Goal: Task Accomplishment & Management: Complete application form

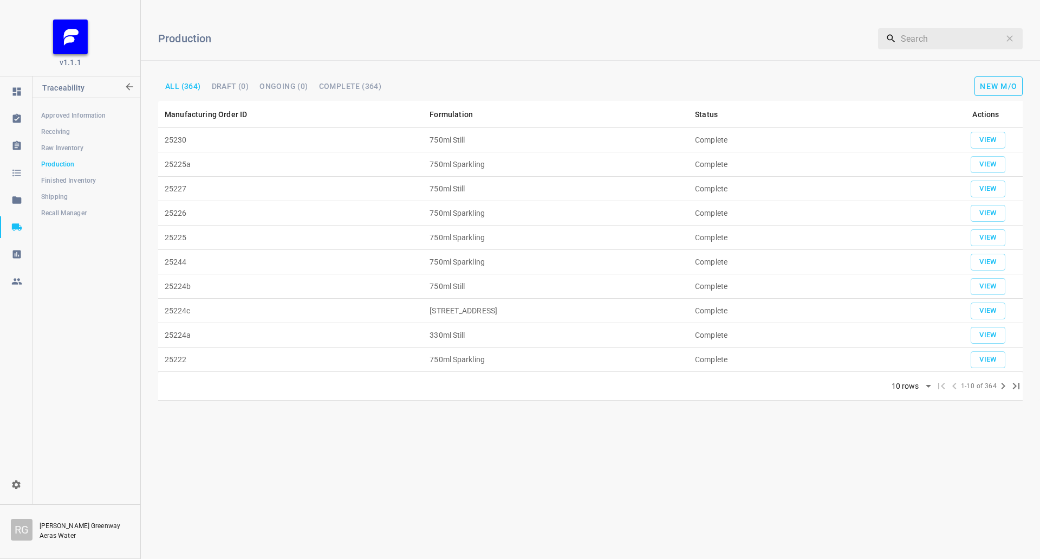
click at [972, 74] on div "Production ​ All (364) DRAFT (0) Ongoing (0) Complete (364) New M/O" at bounding box center [591, 55] width 900 height 92
click at [993, 86] on span "New M/O" at bounding box center [998, 86] width 37 height 9
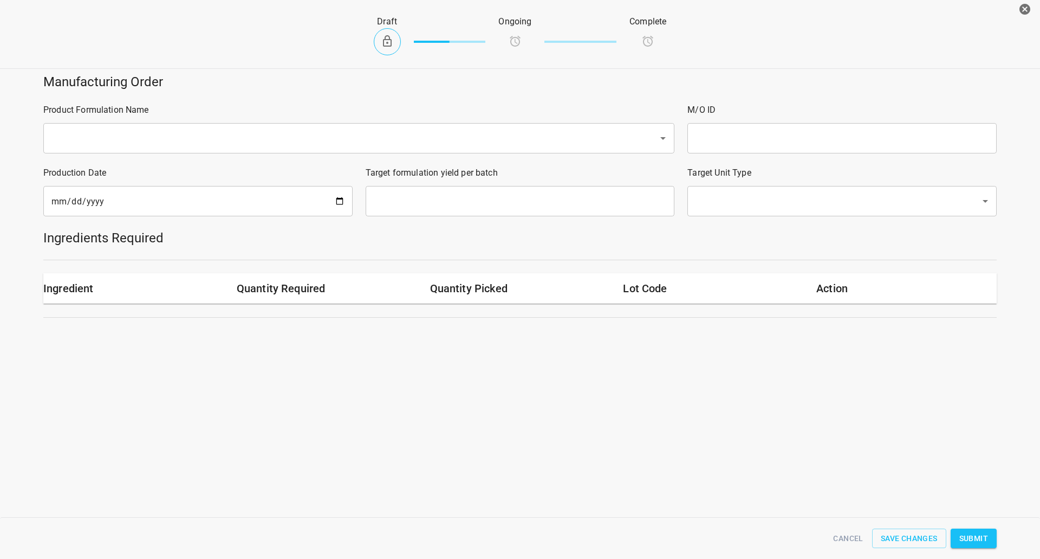
click at [389, 128] on div "​" at bounding box center [358, 138] width 631 height 30
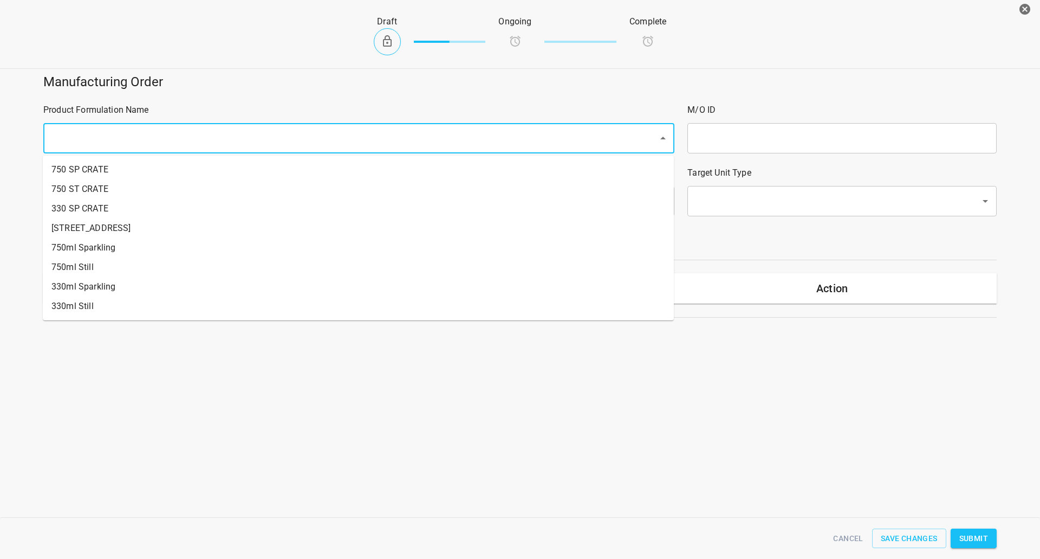
click at [385, 146] on input "text" at bounding box center [343, 138] width 591 height 21
drag, startPoint x: 219, startPoint y: 270, endPoint x: 226, endPoint y: 269, distance: 7.1
click at [220, 270] on li "750ml Still" at bounding box center [358, 267] width 631 height 20
type input "1"
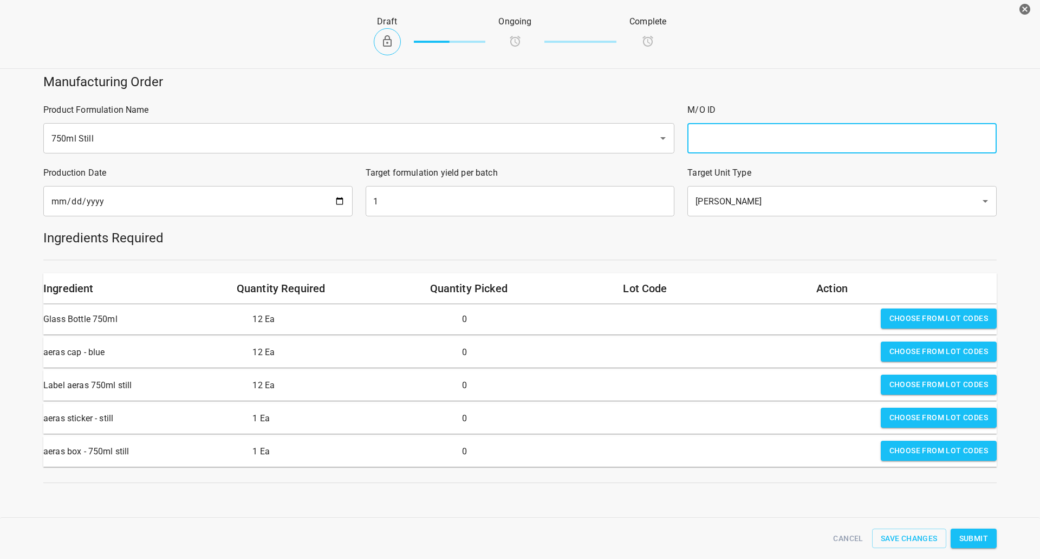
click at [751, 137] on input "text" at bounding box center [842, 138] width 309 height 30
type input "25231"
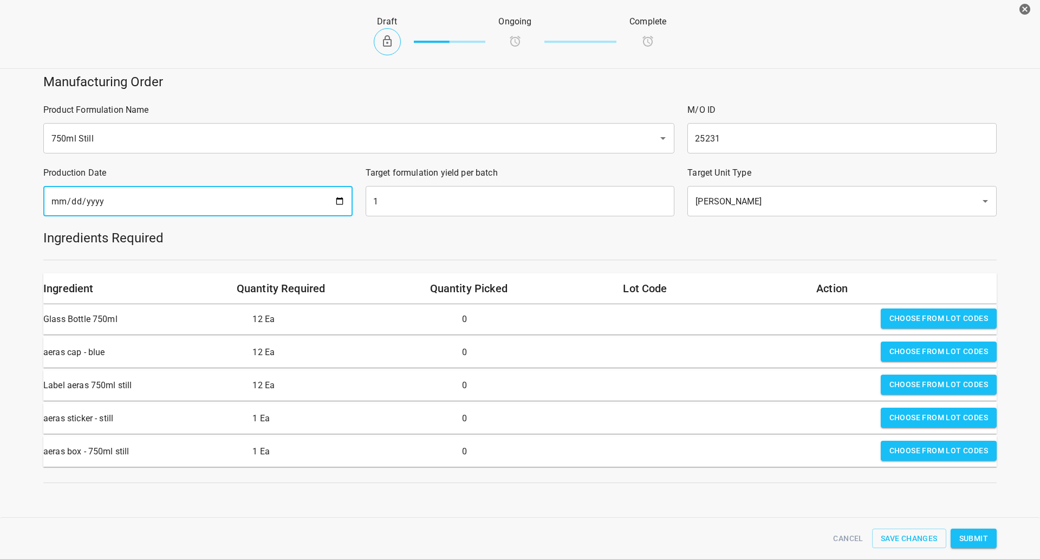
click at [338, 193] on input "[DATE]" at bounding box center [197, 201] width 309 height 30
click at [335, 210] on input "[DATE]" at bounding box center [197, 201] width 309 height 30
click at [335, 207] on input "[DATE]" at bounding box center [197, 201] width 309 height 30
click at [338, 202] on input "[DATE]" at bounding box center [197, 201] width 309 height 30
type input "[DATE]"
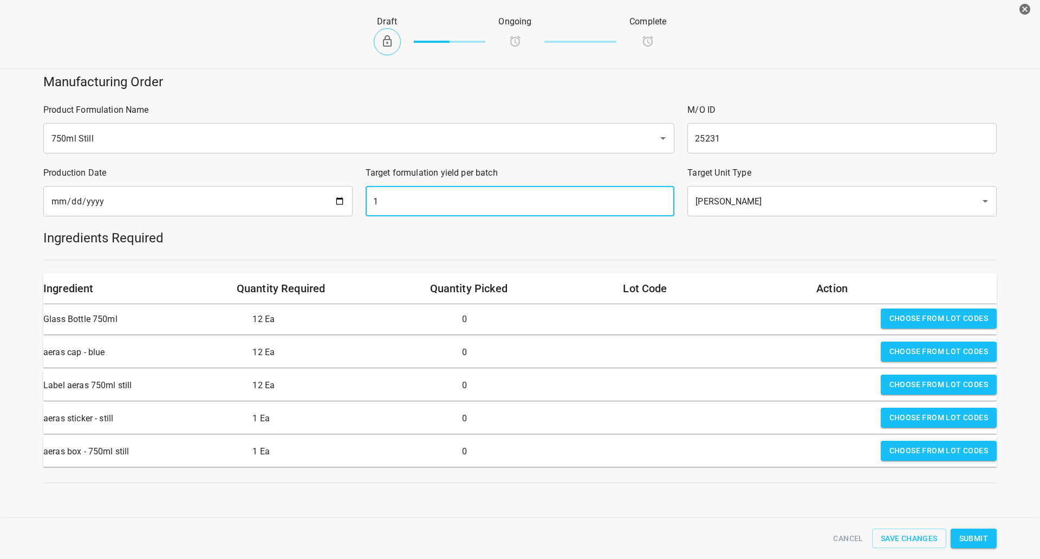
click at [424, 204] on input "1" at bounding box center [520, 201] width 309 height 30
click at [426, 204] on input "1" at bounding box center [520, 201] width 309 height 30
type input "880"
drag, startPoint x: 724, startPoint y: 276, endPoint x: 743, endPoint y: 275, distance: 19.5
click at [724, 276] on div "Lot Code" at bounding box center [713, 288] width 193 height 30
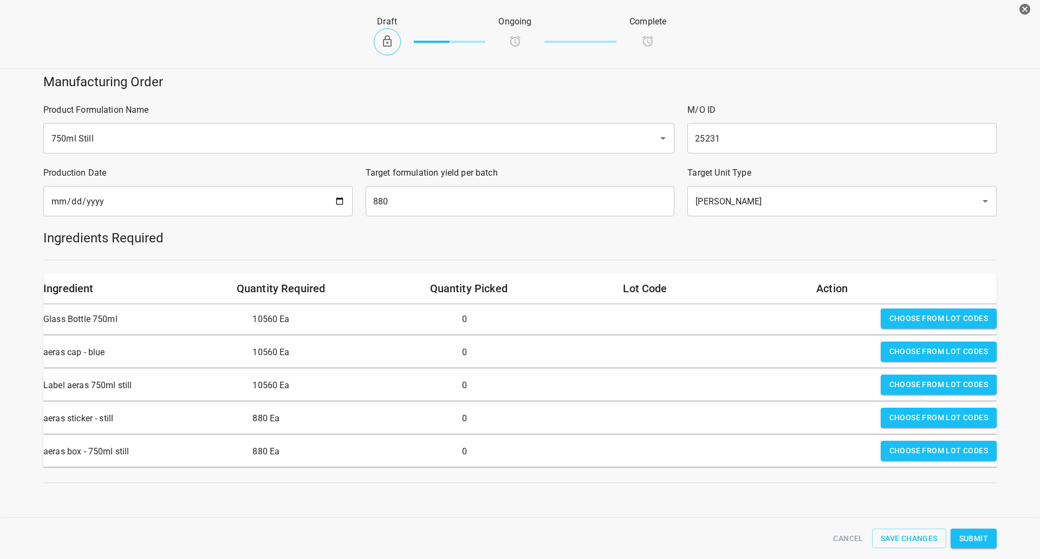
click at [895, 321] on span "Choose from lot codes" at bounding box center [939, 319] width 99 height 14
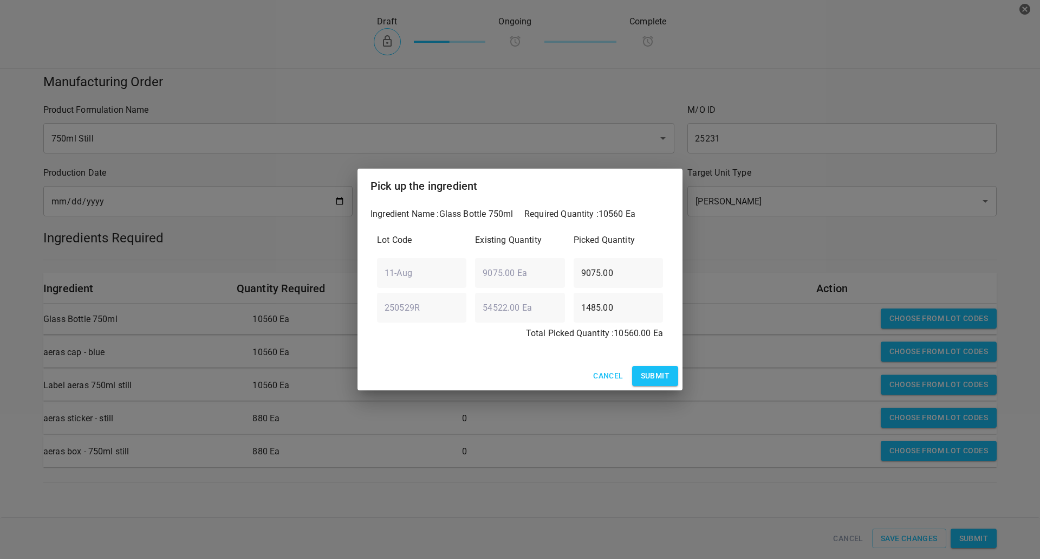
click at [651, 380] on span "Submit" at bounding box center [655, 376] width 29 height 14
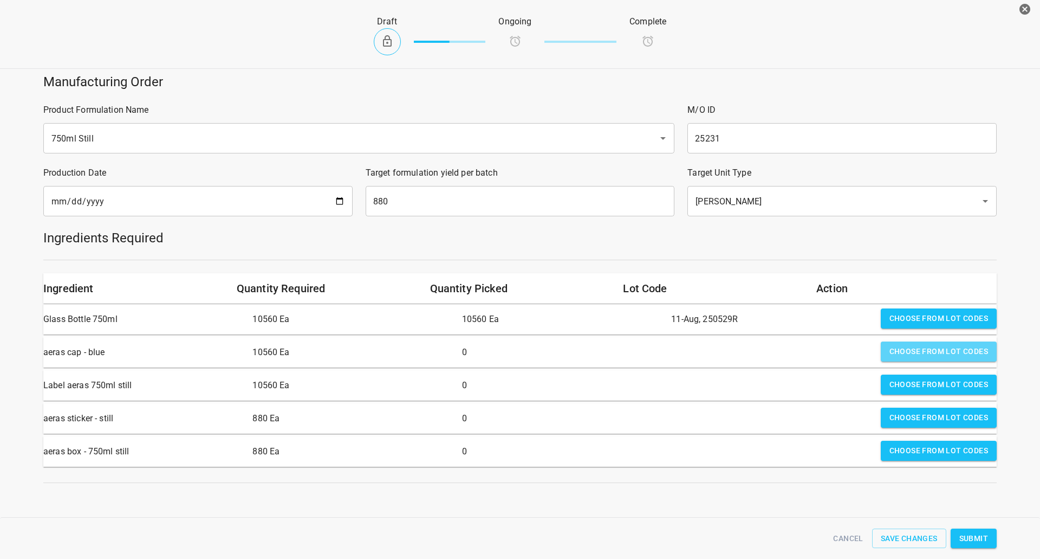
click at [933, 346] on span "Choose from lot codes" at bounding box center [939, 352] width 99 height 14
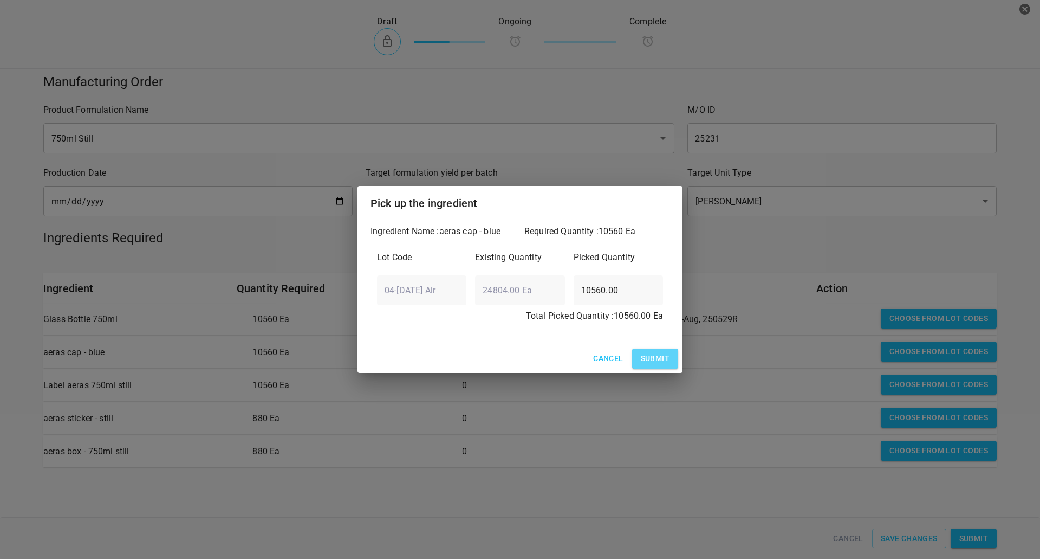
click at [658, 359] on span "Submit" at bounding box center [655, 359] width 29 height 14
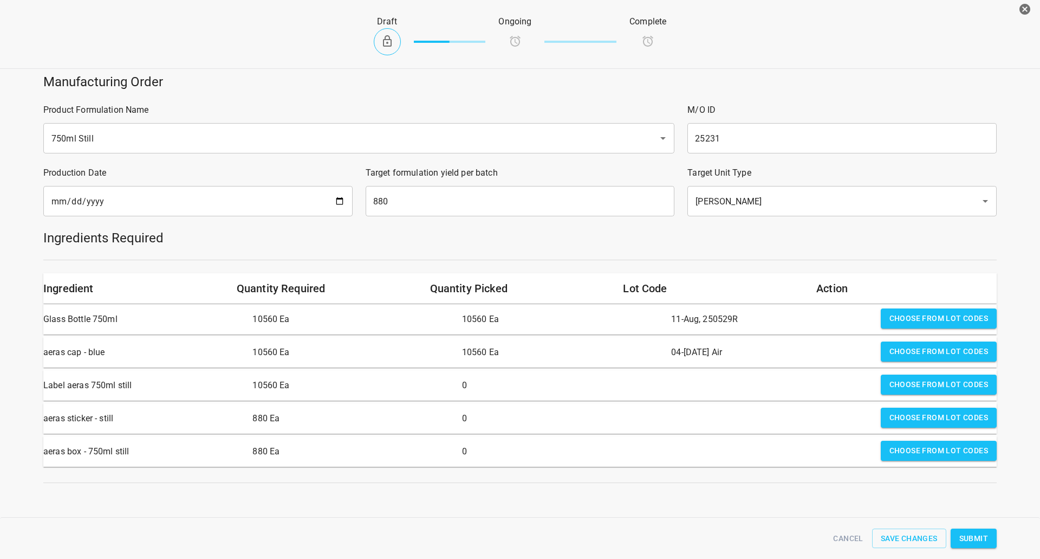
drag, startPoint x: 893, startPoint y: 391, endPoint x: 778, endPoint y: 391, distance: 114.9
click at [892, 390] on span "Choose from lot codes" at bounding box center [939, 385] width 99 height 14
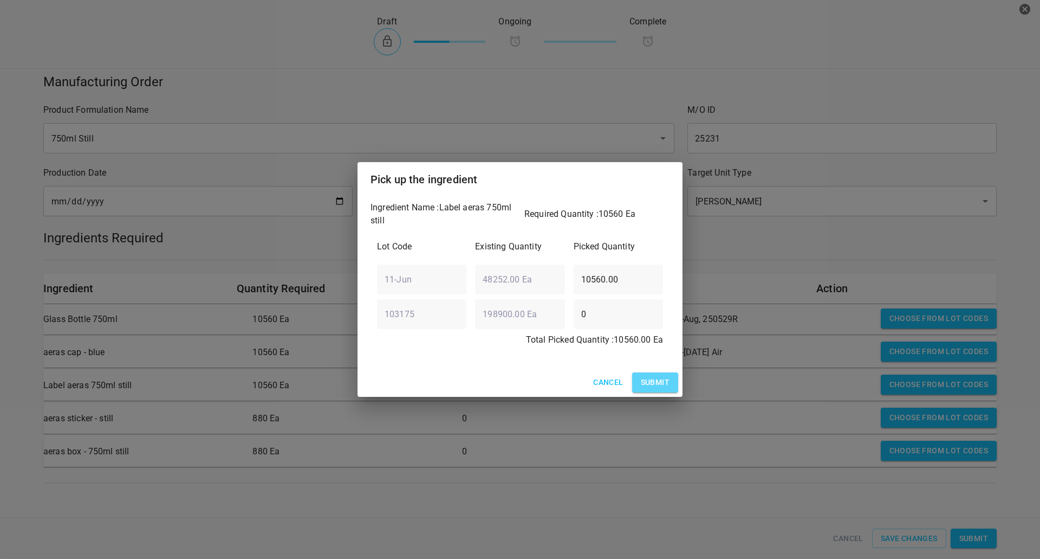
drag, startPoint x: 659, startPoint y: 385, endPoint x: 961, endPoint y: 422, distance: 304.0
click at [659, 385] on span "Submit" at bounding box center [655, 383] width 29 height 14
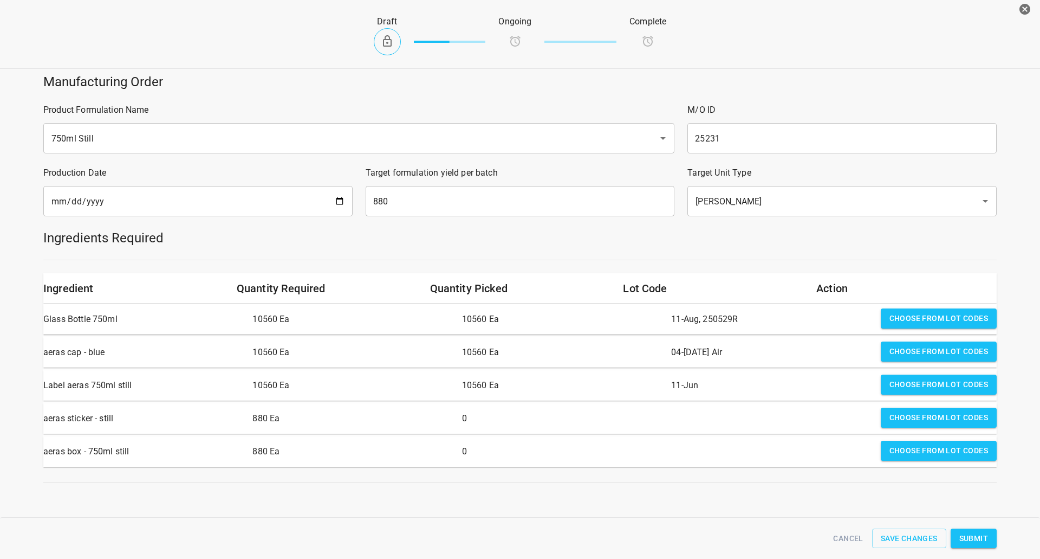
click at [960, 427] on button "Choose from lot codes" at bounding box center [939, 417] width 116 height 20
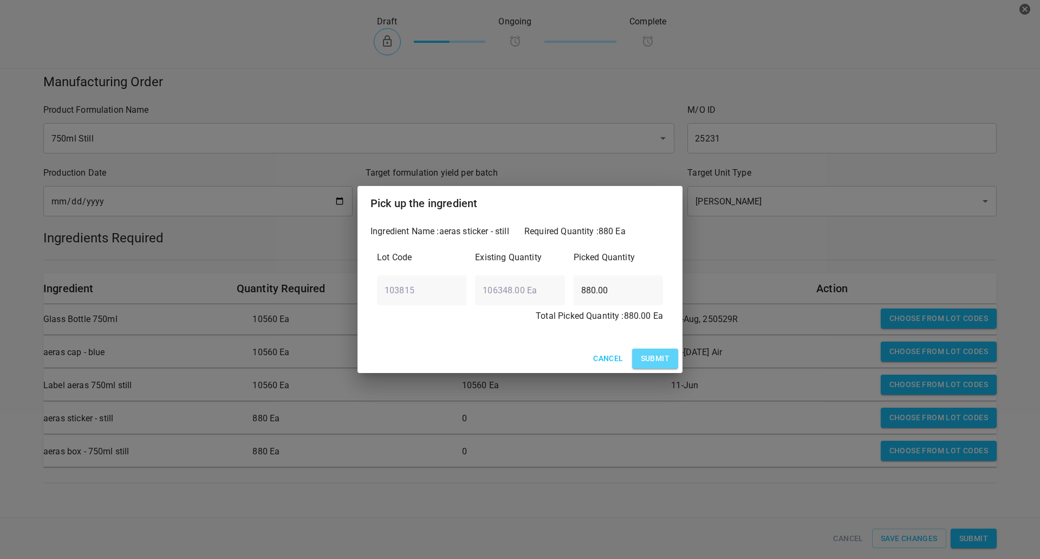
click at [660, 354] on span "Submit" at bounding box center [655, 359] width 29 height 14
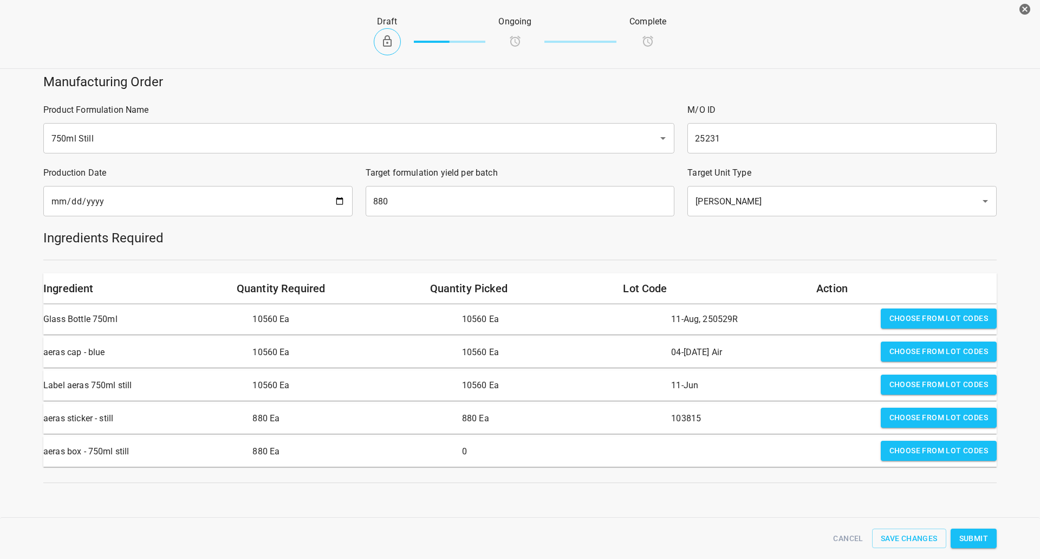
click at [956, 457] on span "Choose from lot codes" at bounding box center [939, 451] width 99 height 14
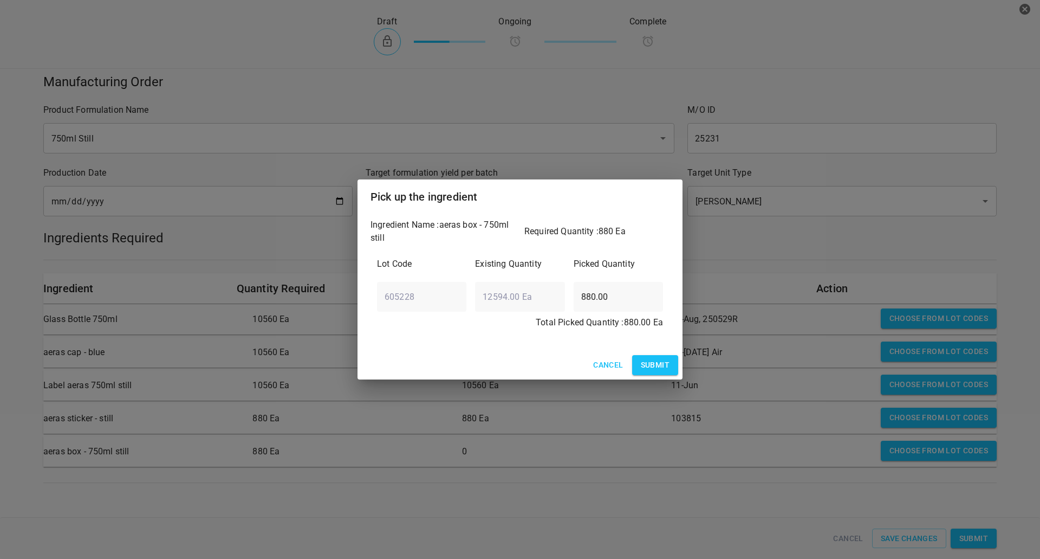
click at [658, 362] on span "Submit" at bounding box center [655, 365] width 29 height 14
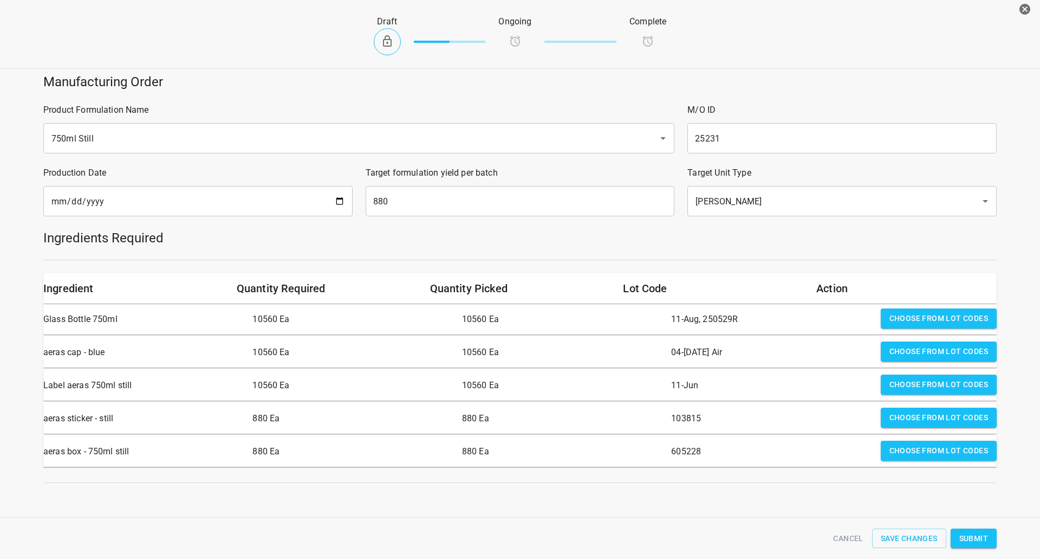
scroll to position [4, 0]
click at [978, 545] on button "Submit" at bounding box center [974, 538] width 46 height 20
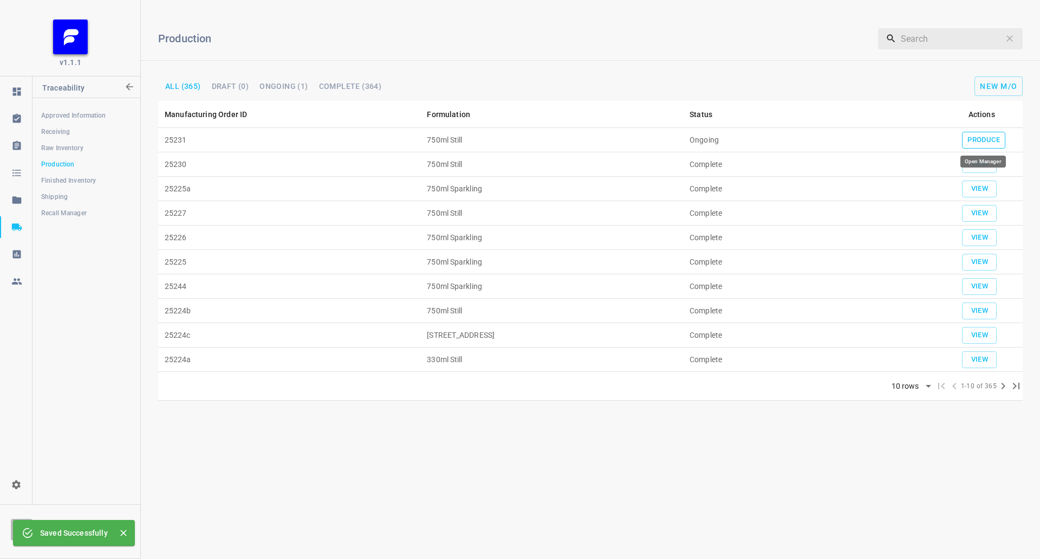
click at [980, 134] on span "Produce" at bounding box center [984, 140] width 33 height 12
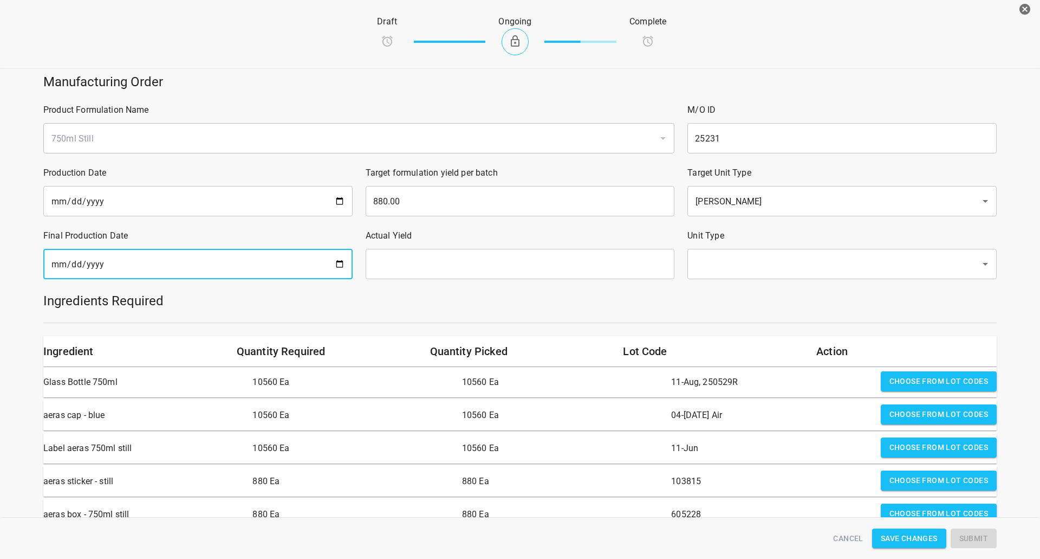
click at [243, 274] on input "date" at bounding box center [197, 264] width 309 height 30
click at [336, 268] on input "date" at bounding box center [197, 264] width 309 height 30
type input "[DATE]"
click at [419, 257] on input "text" at bounding box center [520, 264] width 309 height 30
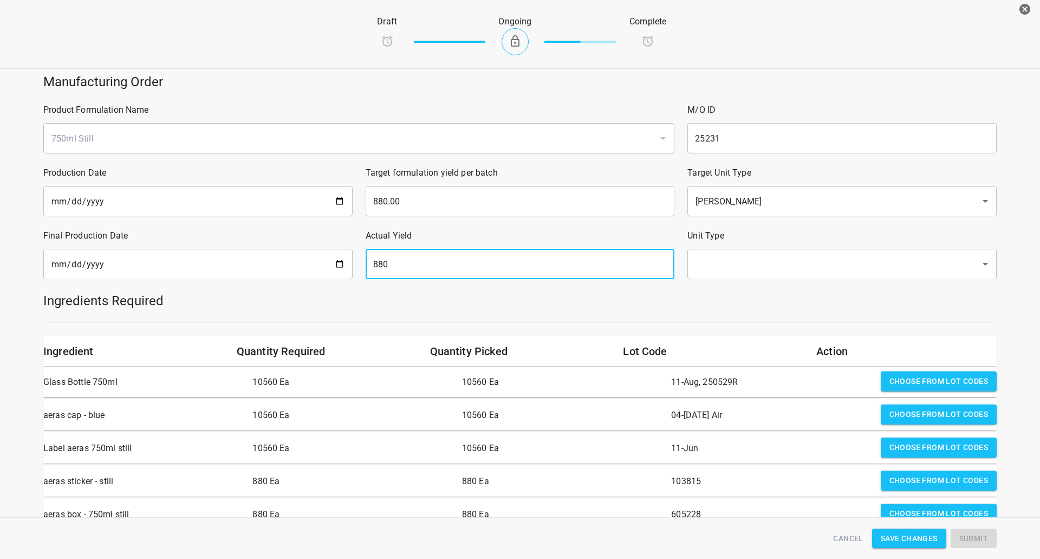
type input "880"
click at [901, 255] on input "text" at bounding box center [827, 264] width 269 height 21
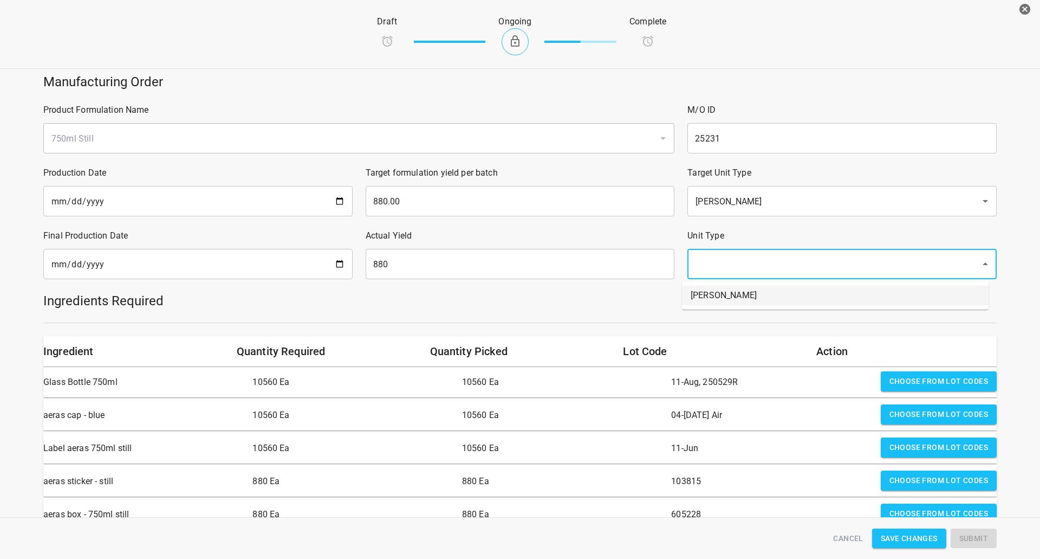
click at [729, 291] on li "[PERSON_NAME]" at bounding box center [835, 296] width 307 height 20
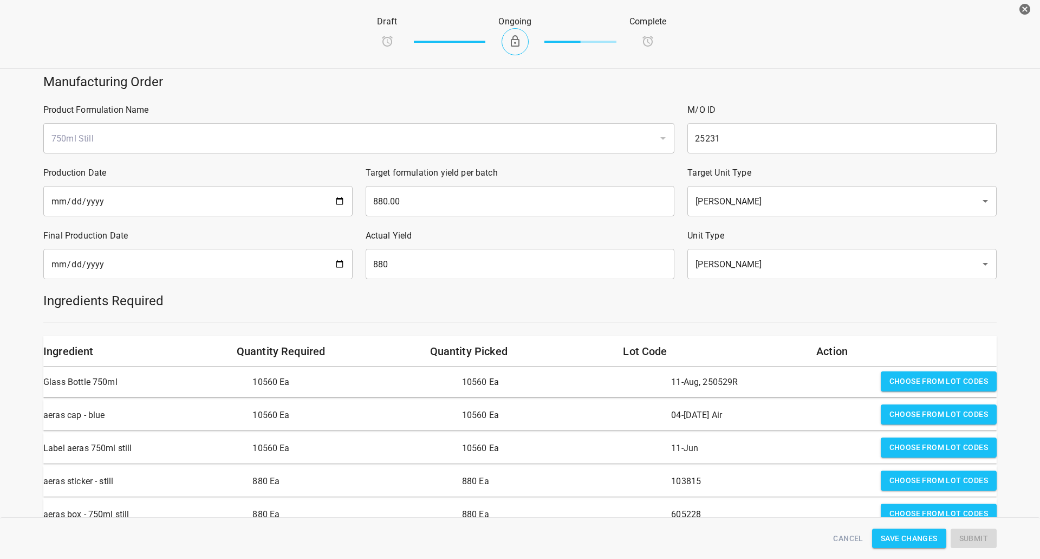
click at [708, 314] on div "Ingredients Required" at bounding box center [520, 301] width 967 height 30
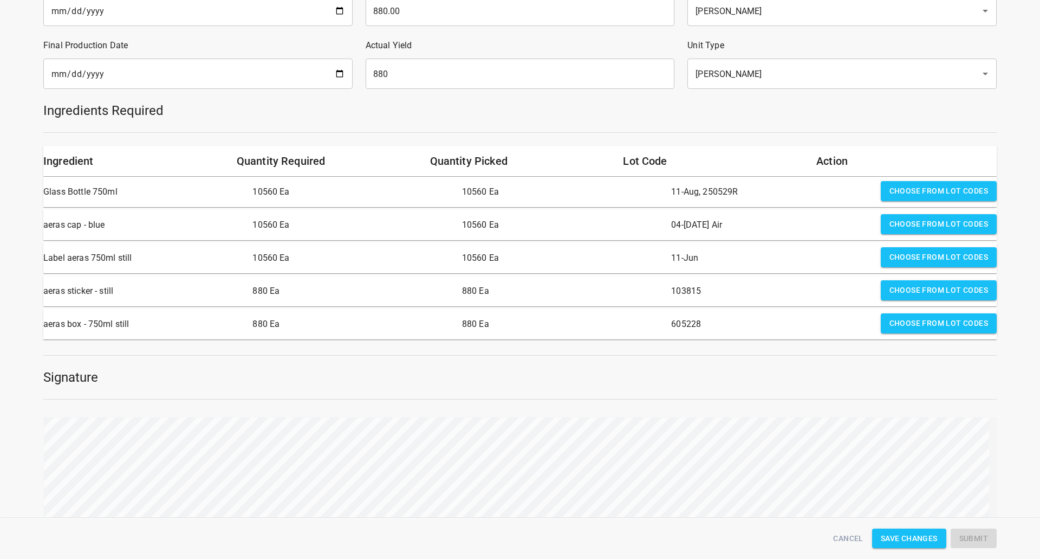
scroll to position [217, 0]
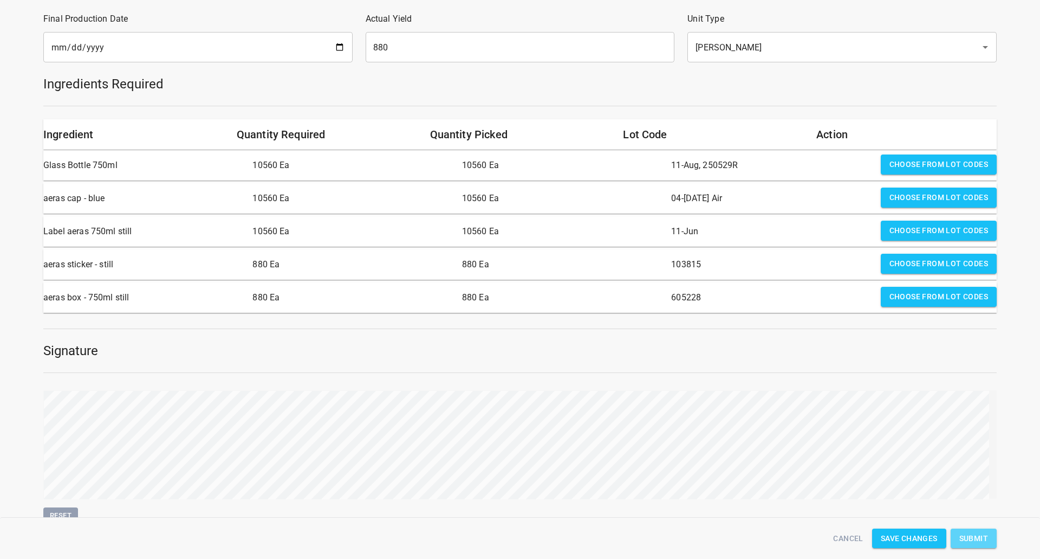
click at [983, 528] on button "Submit" at bounding box center [974, 538] width 46 height 20
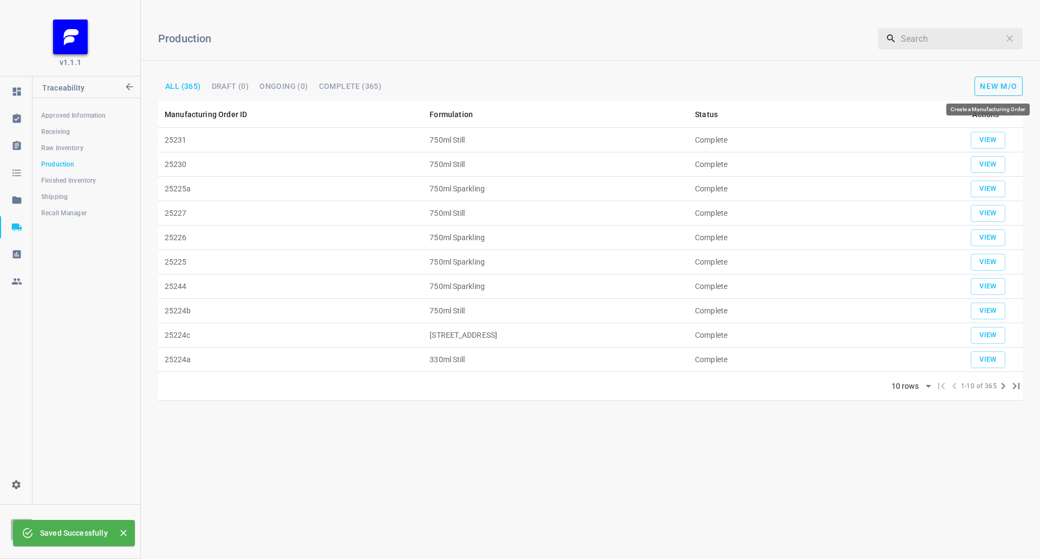
click at [1014, 87] on span "New M/O" at bounding box center [998, 86] width 37 height 9
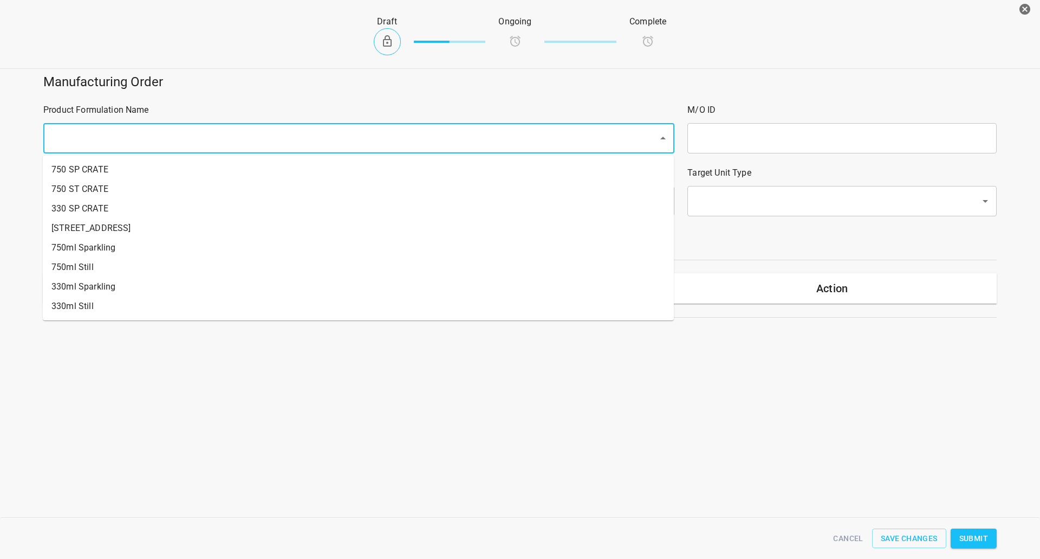
click at [134, 143] on input "text" at bounding box center [343, 138] width 591 height 21
click at [88, 256] on li "750ml Sparkling" at bounding box center [358, 248] width 631 height 20
type input "1"
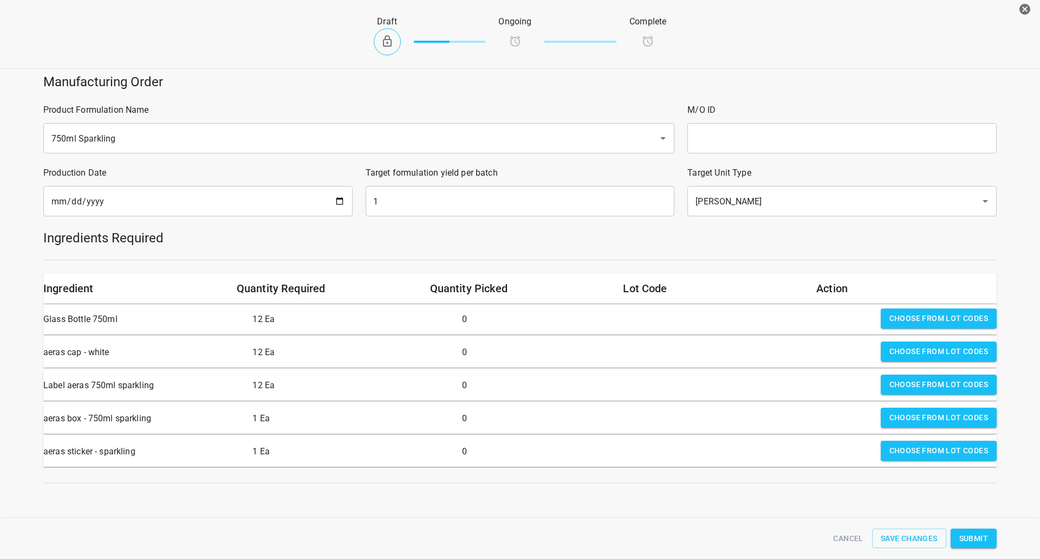
click at [724, 138] on input "text" at bounding box center [842, 138] width 309 height 30
type input "25231a"
click at [337, 198] on input "[DATE]" at bounding box center [197, 201] width 309 height 30
type input "[DATE]"
click at [424, 199] on input "1" at bounding box center [520, 201] width 309 height 30
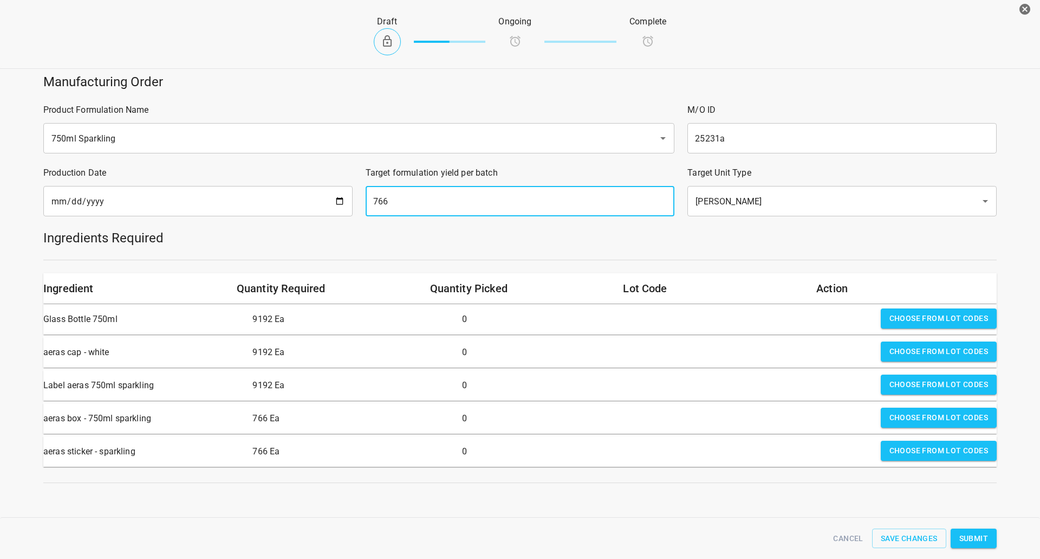
type input "766"
drag, startPoint x: 941, startPoint y: 315, endPoint x: 924, endPoint y: 318, distance: 17.0
click at [941, 315] on span "Choose from lot codes" at bounding box center [939, 319] width 99 height 14
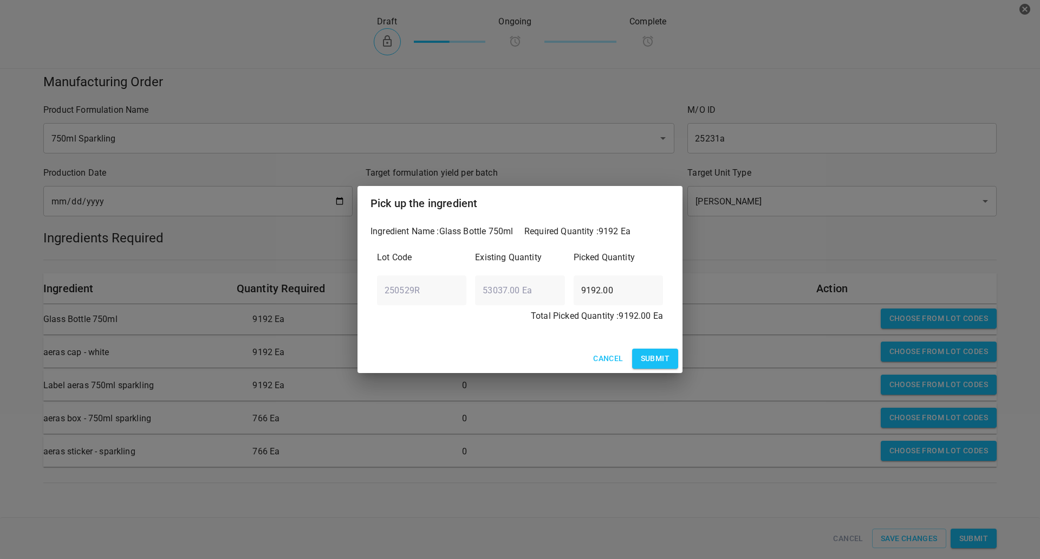
click at [650, 365] on span "Submit" at bounding box center [655, 359] width 29 height 14
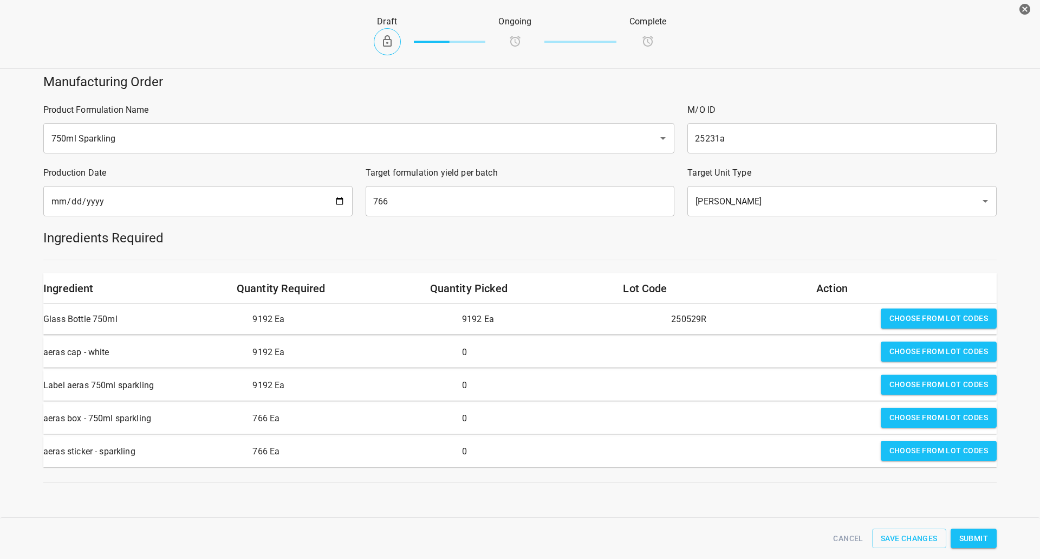
click at [911, 344] on button "Choose from lot codes" at bounding box center [939, 351] width 116 height 20
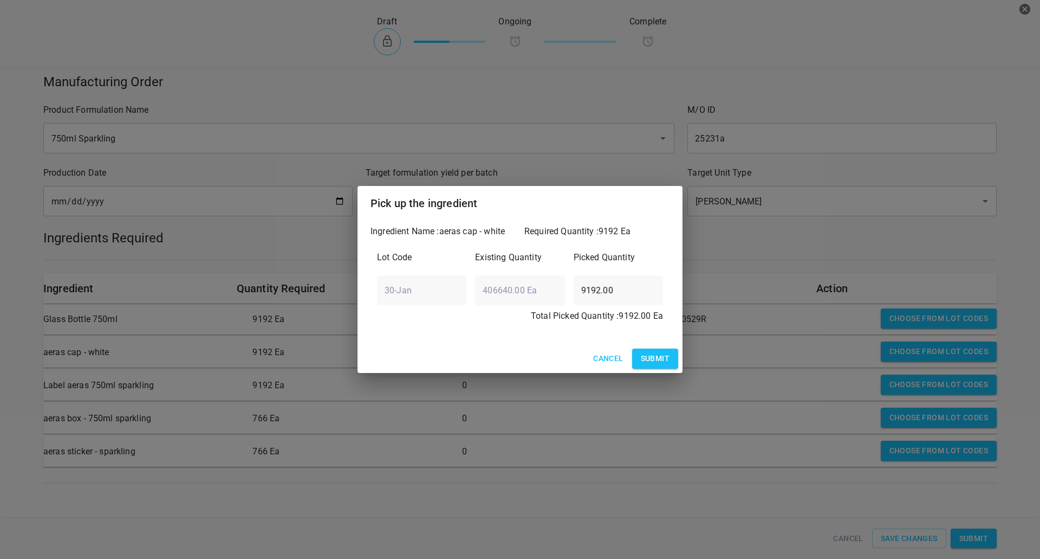
click at [648, 361] on span "Submit" at bounding box center [655, 359] width 29 height 14
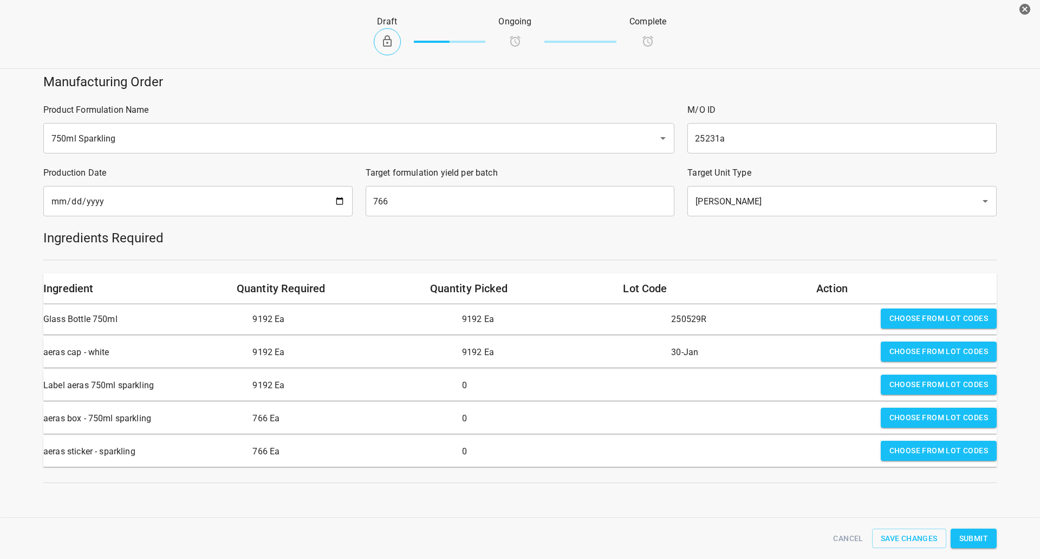
click at [890, 382] on span "Choose from lot codes" at bounding box center [939, 385] width 99 height 14
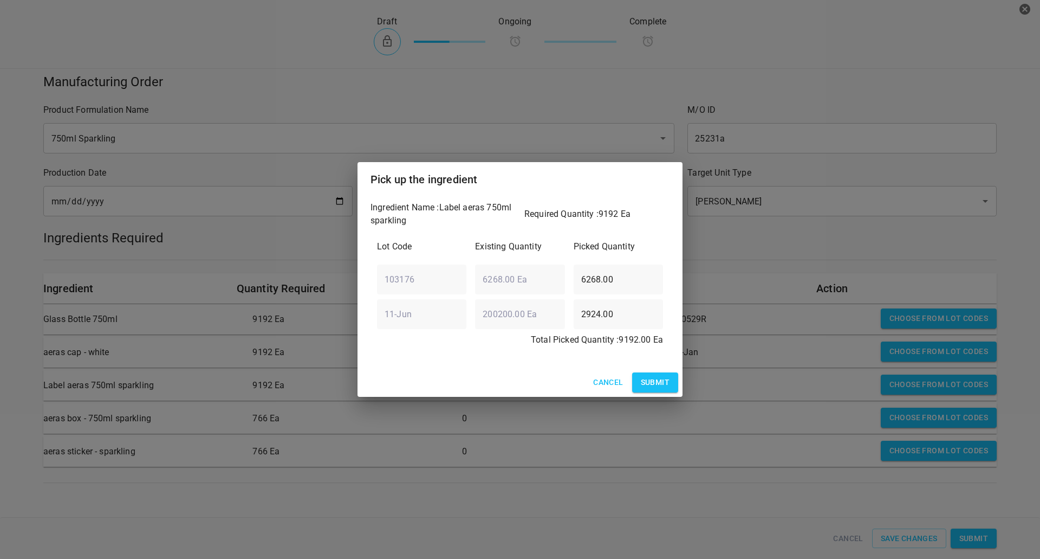
click at [671, 376] on button "Submit" at bounding box center [655, 382] width 46 height 20
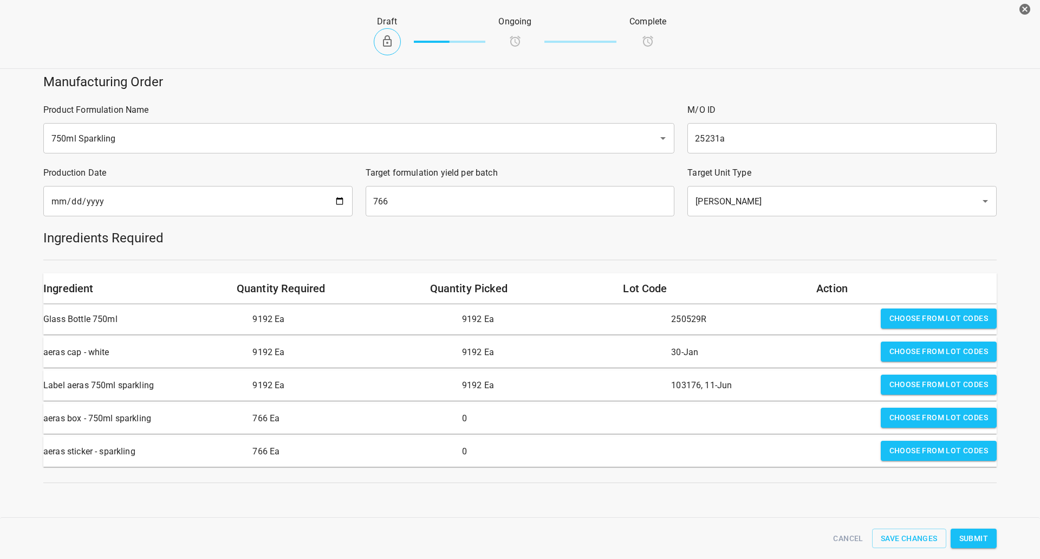
click at [883, 409] on button "Choose from lot codes" at bounding box center [939, 417] width 116 height 20
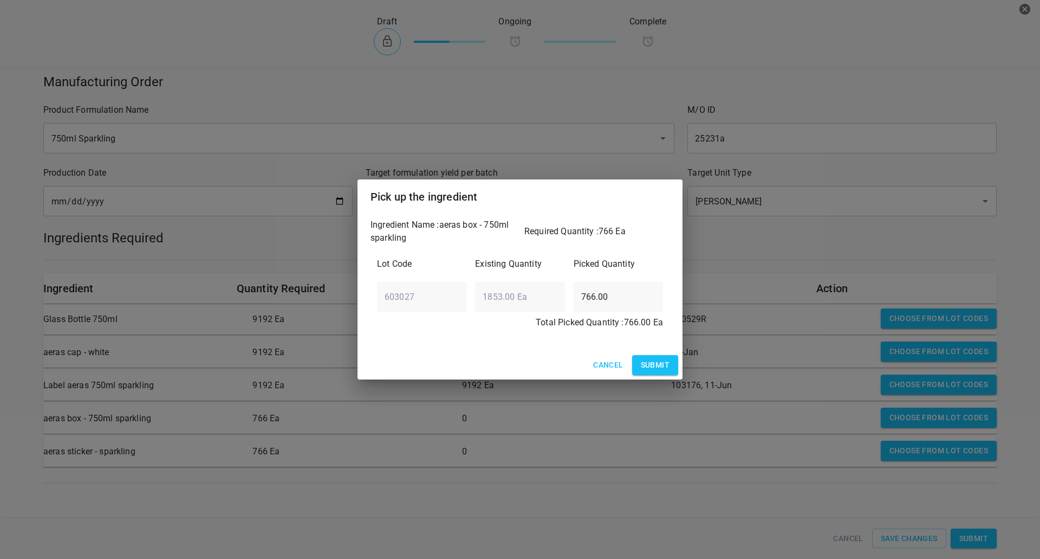
click at [656, 363] on span "Submit" at bounding box center [655, 365] width 29 height 14
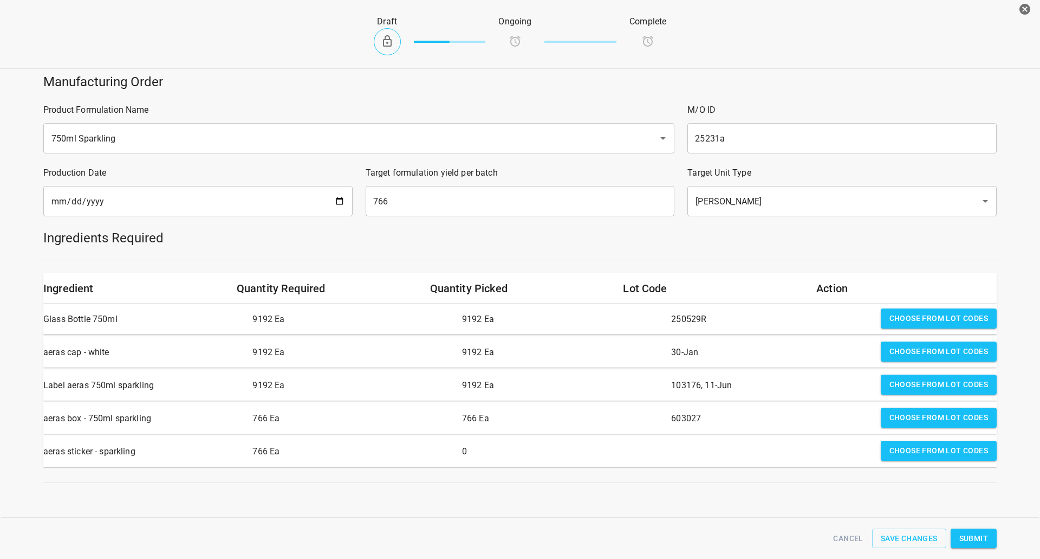
click at [916, 447] on span "Choose from lot codes" at bounding box center [939, 451] width 99 height 14
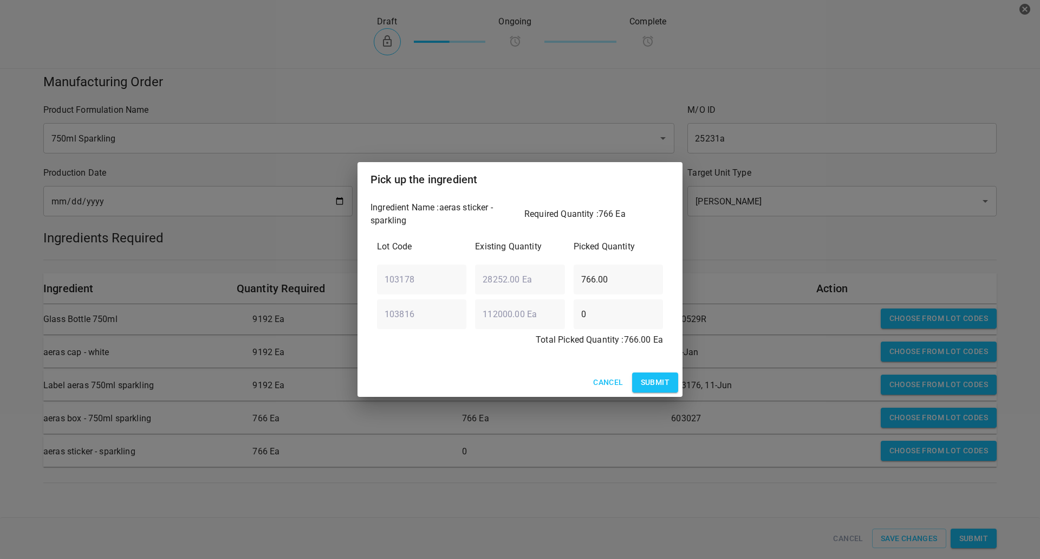
click at [645, 381] on span "Submit" at bounding box center [655, 383] width 29 height 14
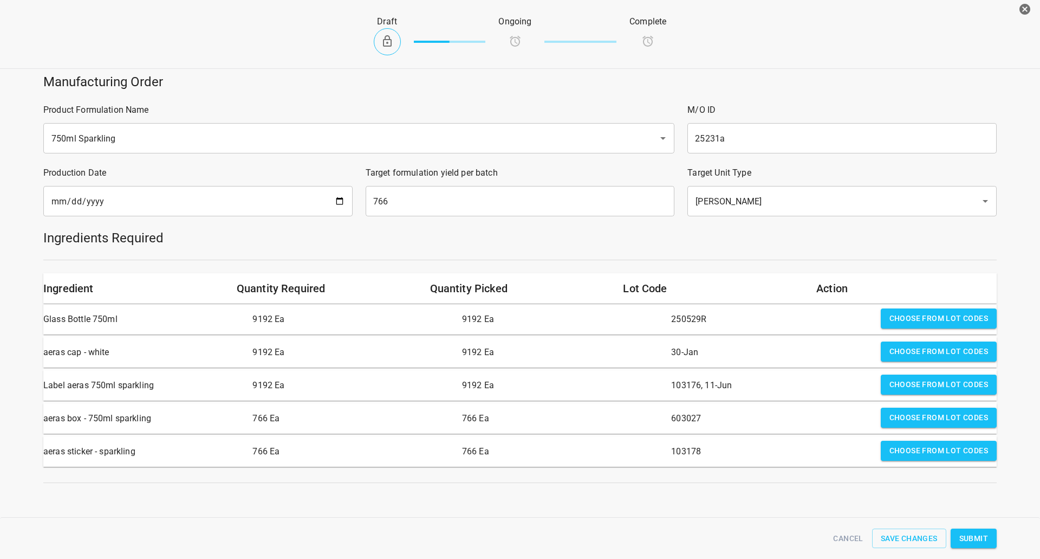
scroll to position [4, 0]
click at [968, 536] on span "Submit" at bounding box center [974, 539] width 29 height 14
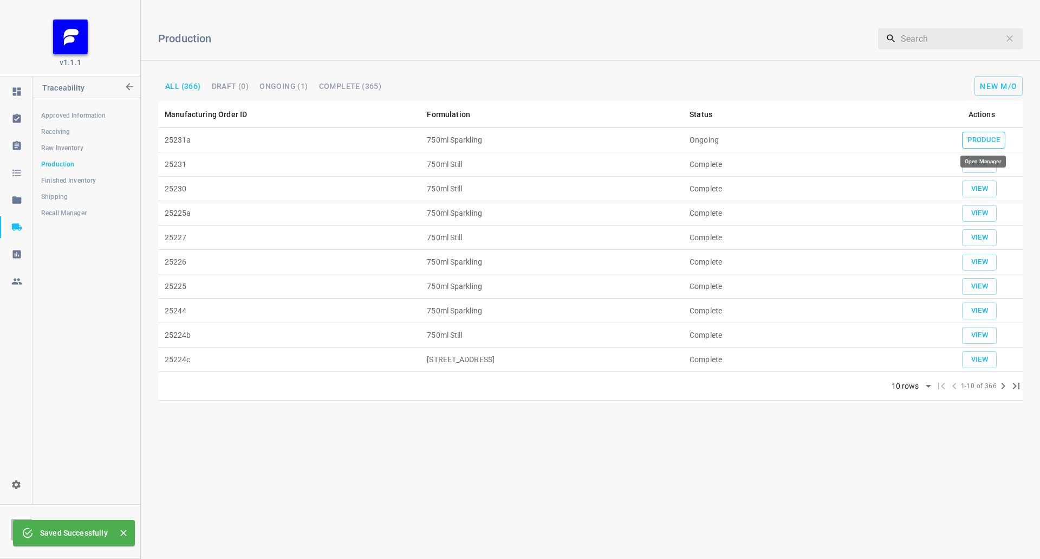
click at [979, 134] on span "Produce" at bounding box center [984, 140] width 33 height 12
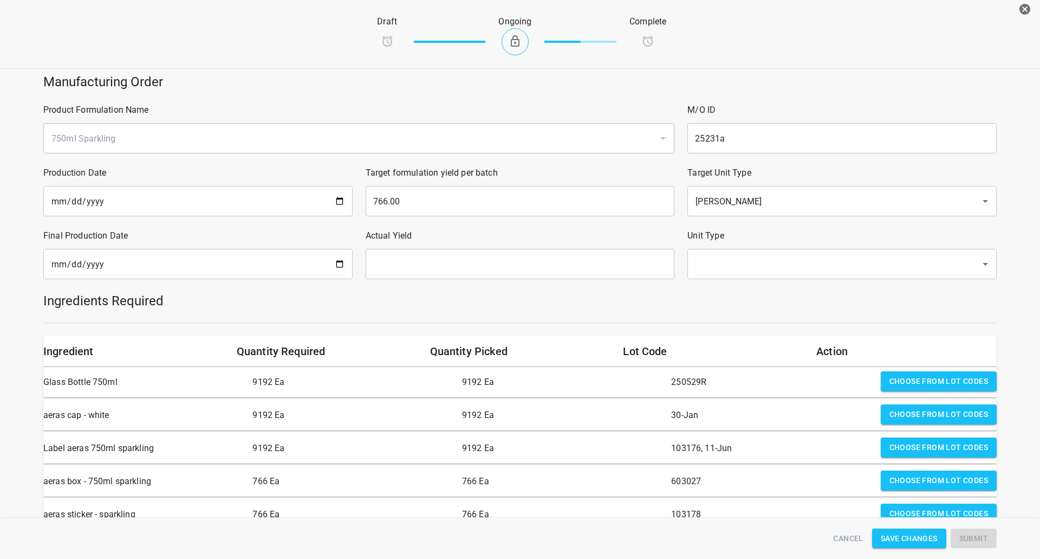
click at [346, 262] on input "date" at bounding box center [197, 264] width 309 height 30
click at [339, 264] on input "date" at bounding box center [197, 264] width 309 height 30
type input "[DATE]"
click at [395, 263] on input "text" at bounding box center [520, 264] width 309 height 30
click at [742, 251] on div "​" at bounding box center [842, 264] width 309 height 30
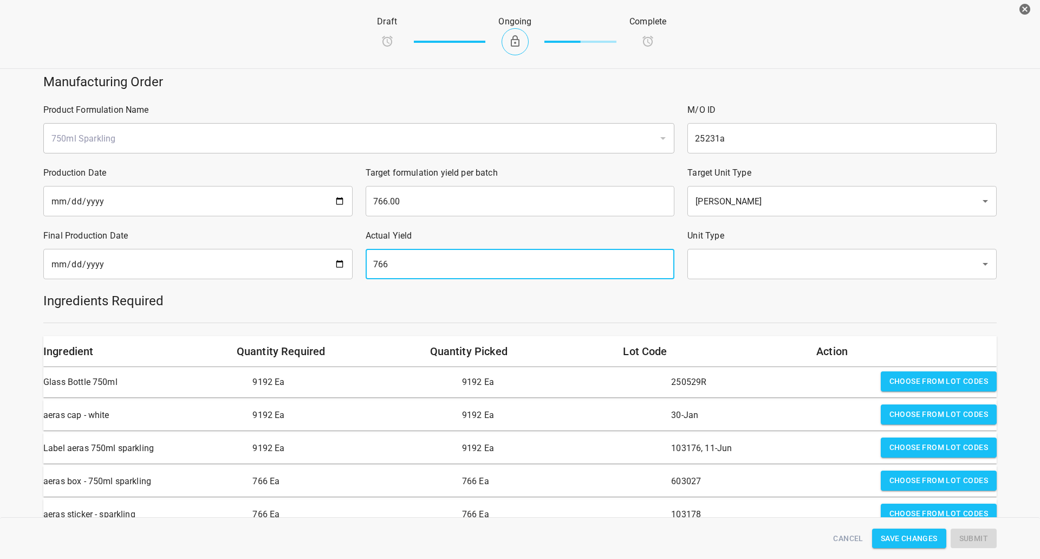
type input "766"
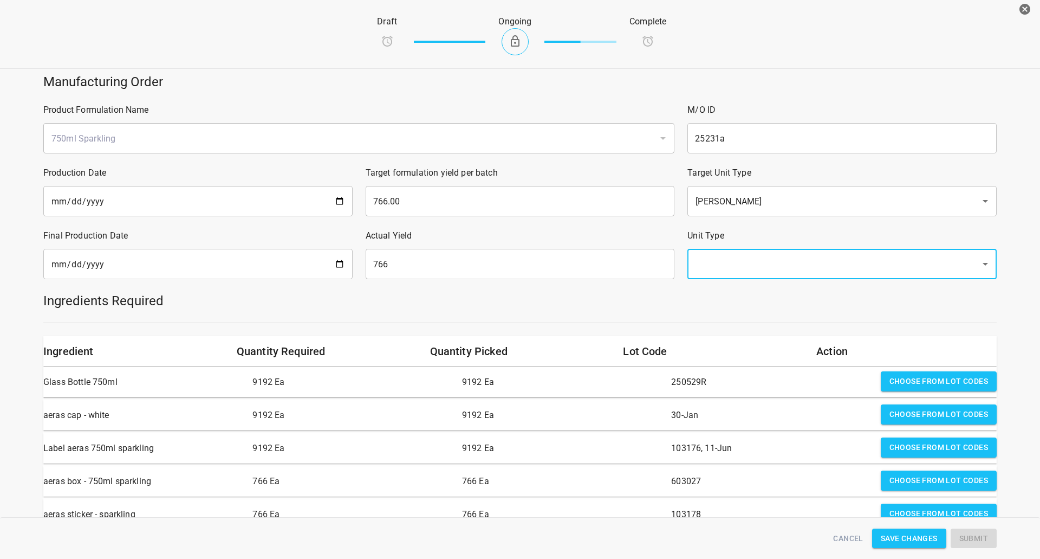
click at [748, 262] on input "text" at bounding box center [827, 264] width 269 height 21
click at [723, 305] on ul "[PERSON_NAME]" at bounding box center [835, 295] width 307 height 28
click at [722, 307] on ul "[PERSON_NAME]" at bounding box center [835, 295] width 307 height 28
click at [719, 302] on li "[PERSON_NAME]" at bounding box center [835, 296] width 307 height 20
click at [715, 307] on h5 "Ingredients Required" at bounding box center [520, 300] width 954 height 17
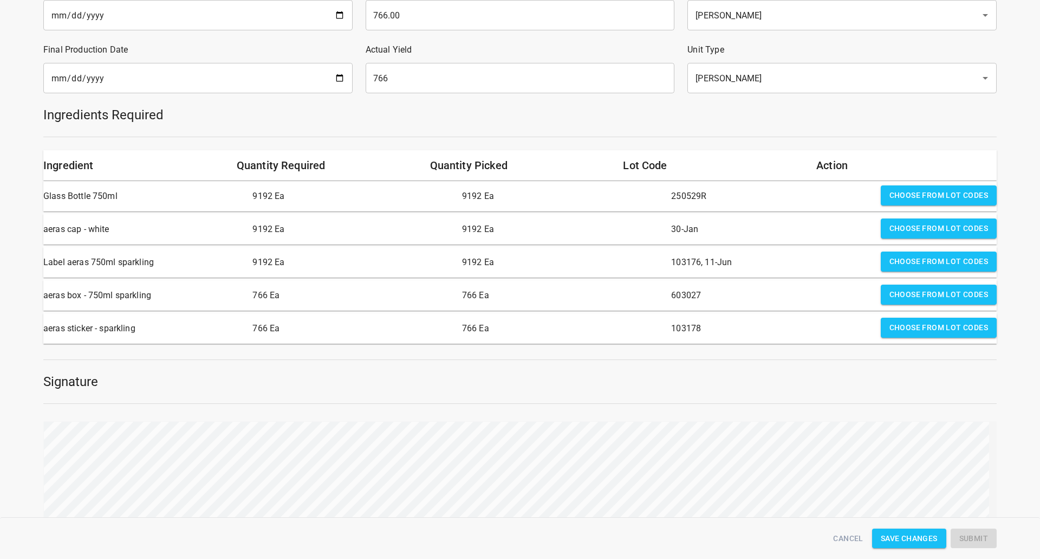
scroll to position [217, 0]
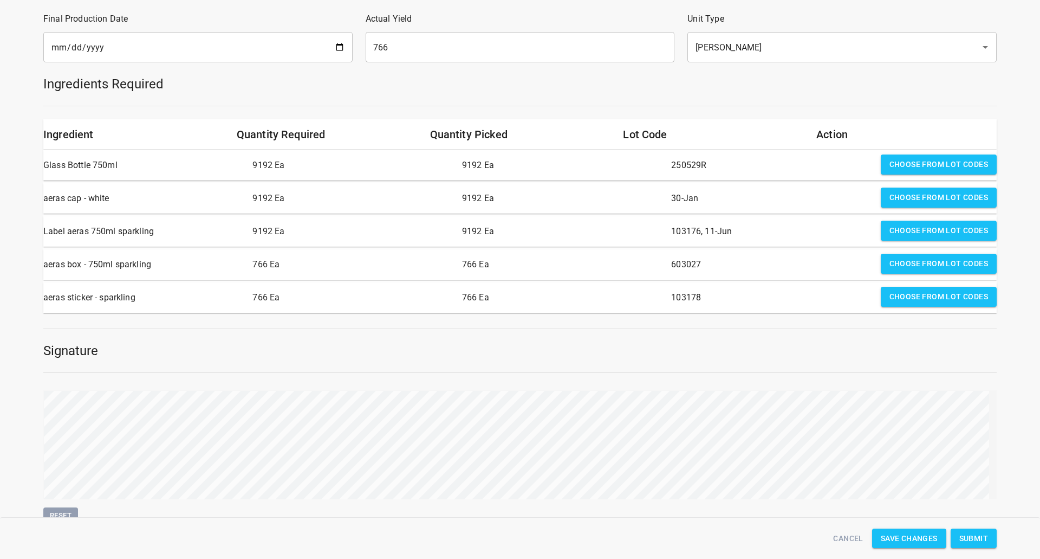
click at [981, 542] on span "Submit" at bounding box center [974, 539] width 29 height 14
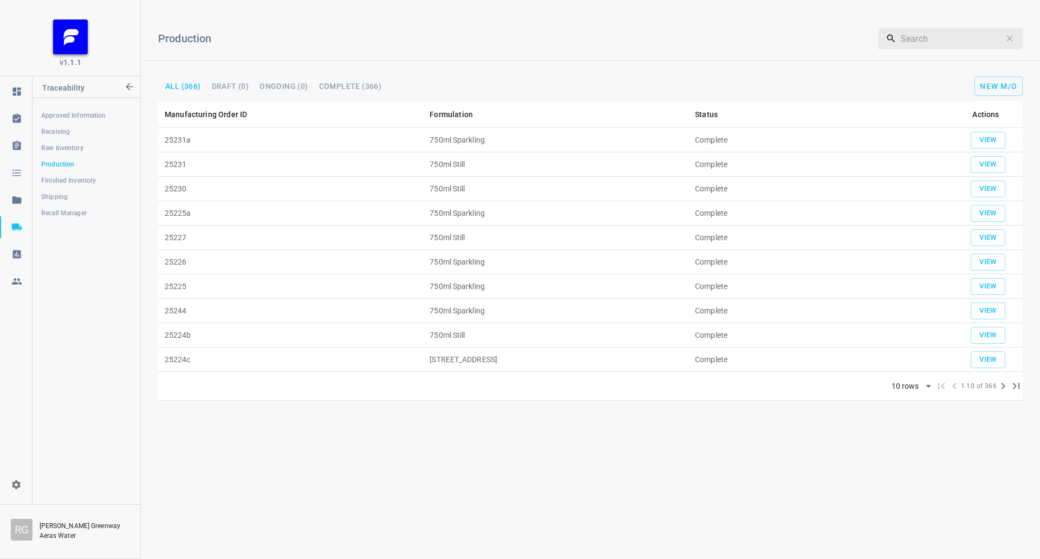
click at [54, 198] on span "Shipping" at bounding box center [86, 196] width 90 height 11
